Goal: Check status

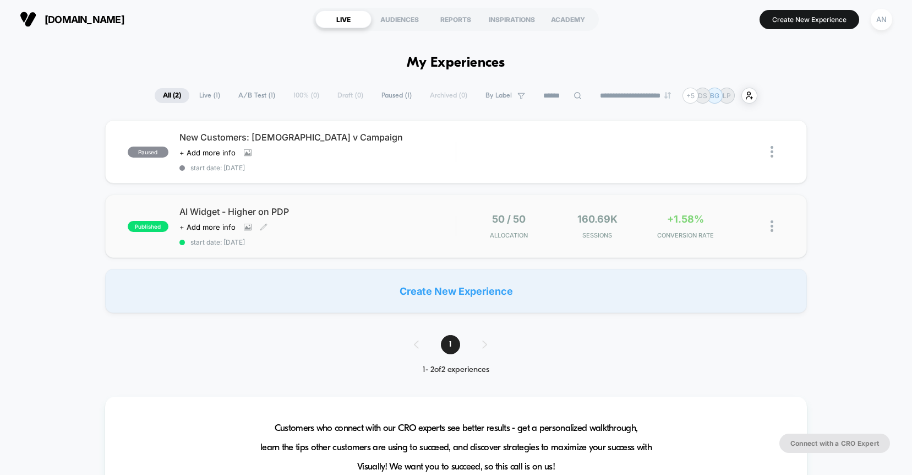
click at [342, 231] on div "Click to view images Click to edit experience details + Add more info" at bounding box center [276, 226] width 194 height 9
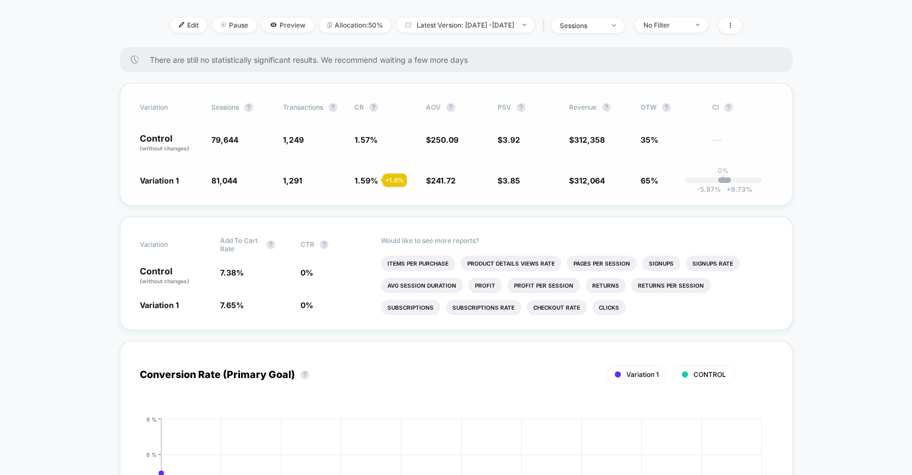
scroll to position [203, 0]
